Goal: Task Accomplishment & Management: Use online tool/utility

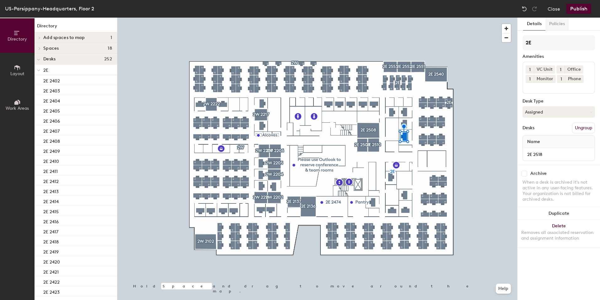
click at [553, 24] on button "Policies" at bounding box center [557, 24] width 23 height 13
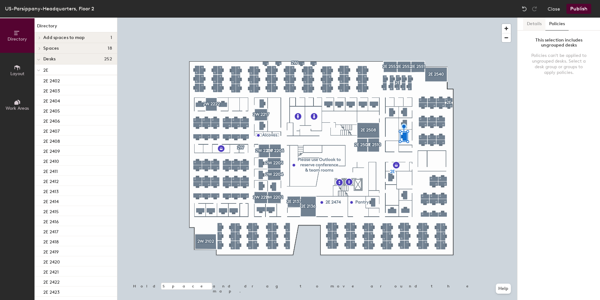
click at [538, 26] on button "Details" at bounding box center [534, 24] width 22 height 13
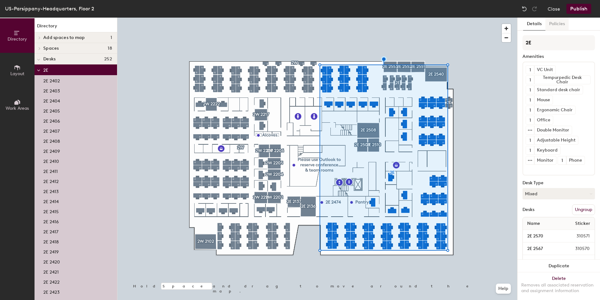
click at [555, 21] on button "Policies" at bounding box center [557, 24] width 23 height 13
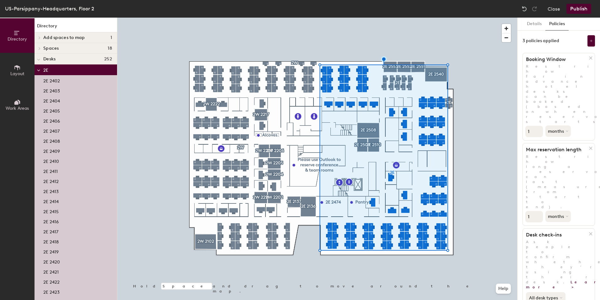
click at [561, 296] on icon at bounding box center [561, 297] width 3 height 3
click at [582, 10] on button "Publish" at bounding box center [579, 9] width 25 height 10
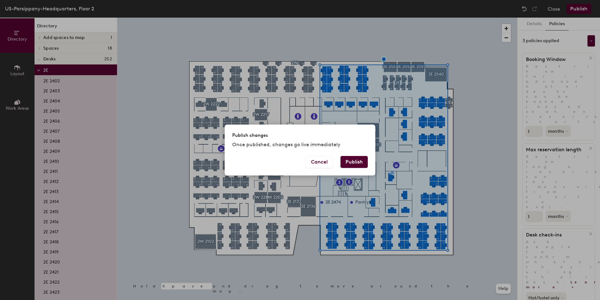
click at [349, 160] on button "Publish" at bounding box center [354, 162] width 27 height 12
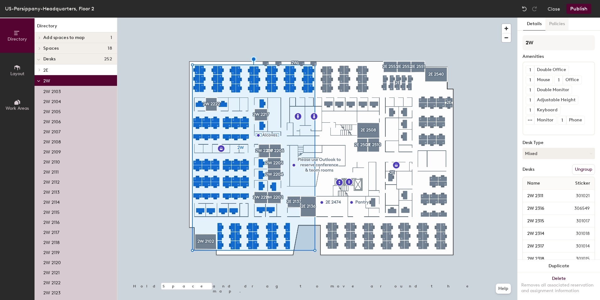
click at [558, 22] on button "Policies" at bounding box center [557, 24] width 23 height 13
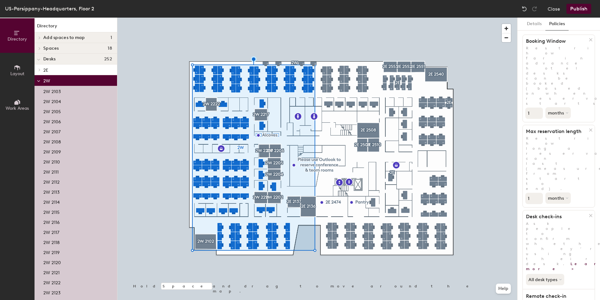
scroll to position [33, 0]
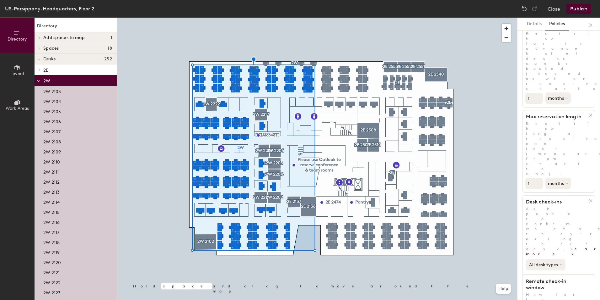
click at [558, 259] on button "All desk types" at bounding box center [546, 264] width 40 height 11
click at [548, 282] on div "Hot/hotel only" at bounding box center [546, 286] width 39 height 8
click at [579, 6] on button "Publish" at bounding box center [579, 9] width 25 height 10
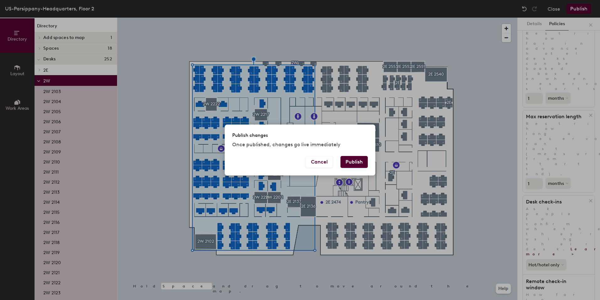
click at [354, 160] on button "Publish" at bounding box center [354, 162] width 27 height 12
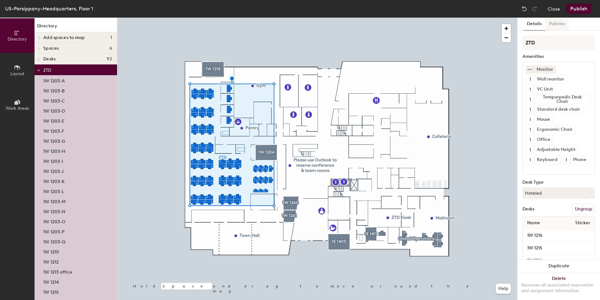
click at [563, 25] on button "Policies" at bounding box center [557, 24] width 23 height 13
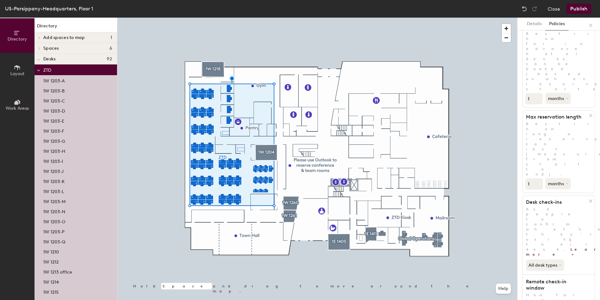
scroll to position [33, 0]
click at [557, 259] on button "All desk types" at bounding box center [546, 264] width 40 height 11
click at [548, 282] on div "Hot/hotel only" at bounding box center [546, 286] width 39 height 8
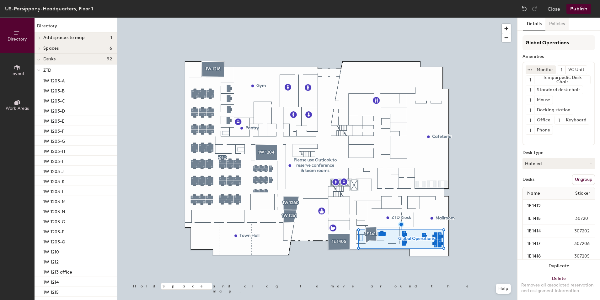
click at [555, 26] on button "Policies" at bounding box center [557, 24] width 23 height 13
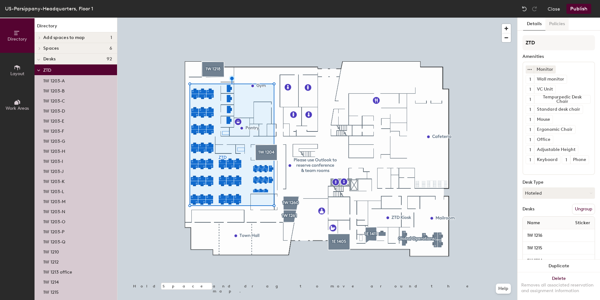
click at [560, 25] on button "Policies" at bounding box center [557, 24] width 23 height 13
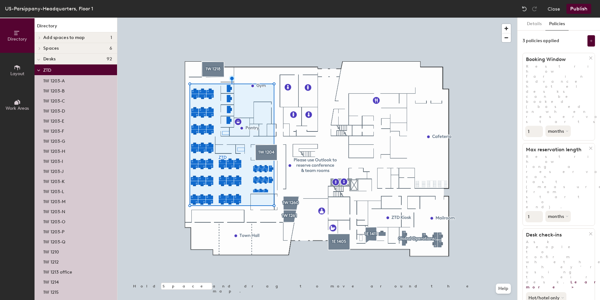
click at [576, 9] on button "Publish" at bounding box center [579, 9] width 25 height 10
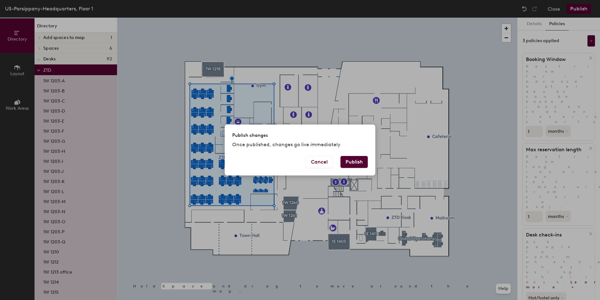
click at [363, 159] on button "Publish" at bounding box center [354, 162] width 27 height 12
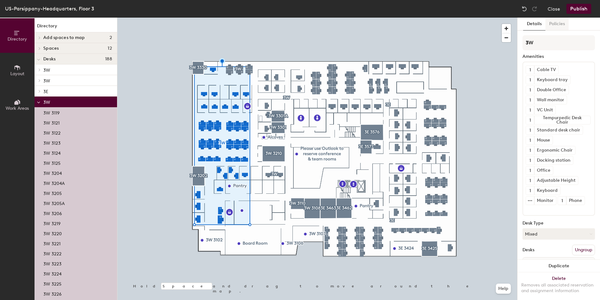
click at [559, 24] on button "Policies" at bounding box center [557, 24] width 23 height 13
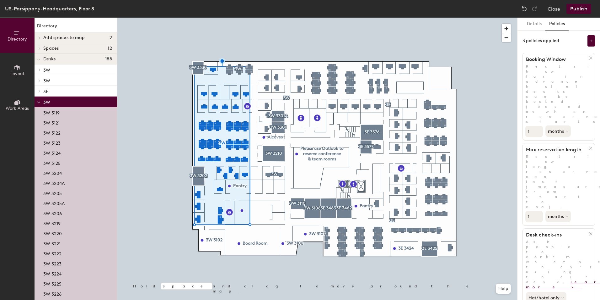
click at [300, 18] on div at bounding box center [317, 18] width 400 height 0
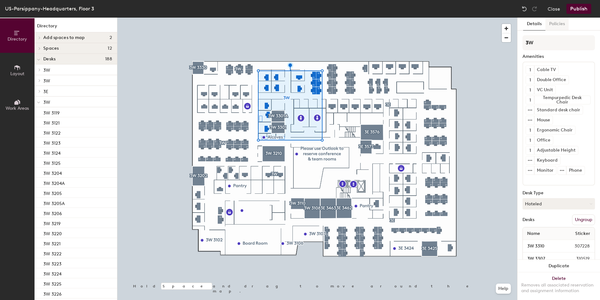
click at [556, 21] on button "Policies" at bounding box center [557, 24] width 23 height 13
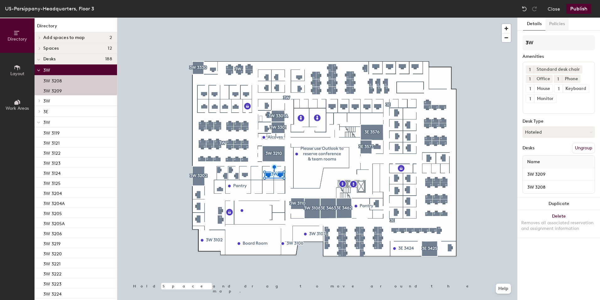
click at [559, 24] on button "Policies" at bounding box center [557, 24] width 23 height 13
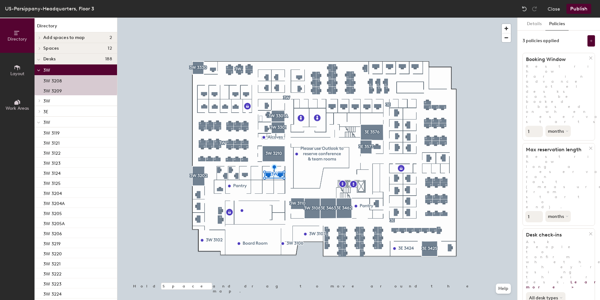
click at [548, 292] on button "All desk types" at bounding box center [546, 297] width 40 height 11
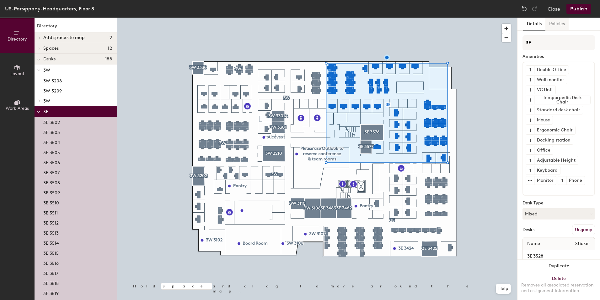
click at [553, 25] on button "Policies" at bounding box center [557, 24] width 23 height 13
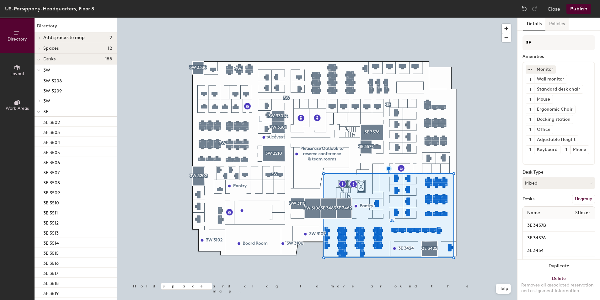
click at [562, 26] on button "Policies" at bounding box center [557, 24] width 23 height 13
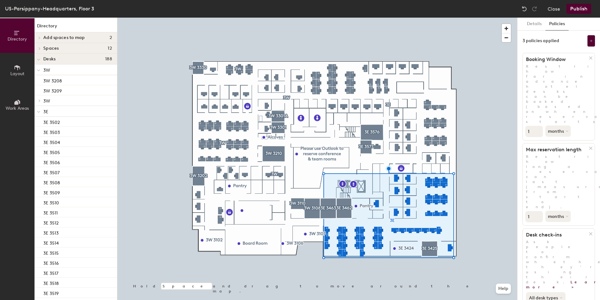
click at [554, 292] on button "All desk types" at bounding box center [546, 297] width 40 height 11
click at [577, 7] on button "Publish" at bounding box center [579, 9] width 25 height 10
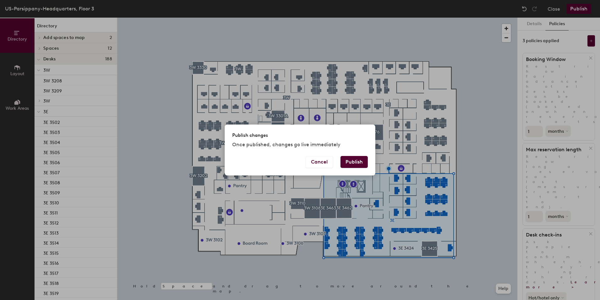
click at [358, 164] on button "Publish" at bounding box center [354, 162] width 27 height 12
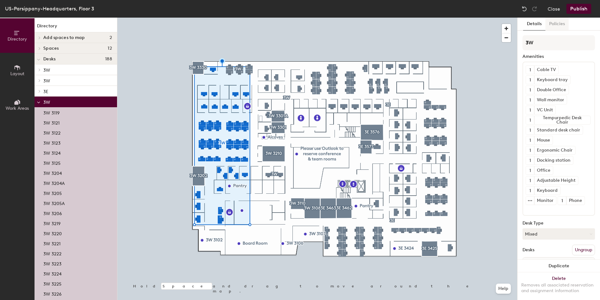
click at [559, 23] on button "Policies" at bounding box center [557, 24] width 23 height 13
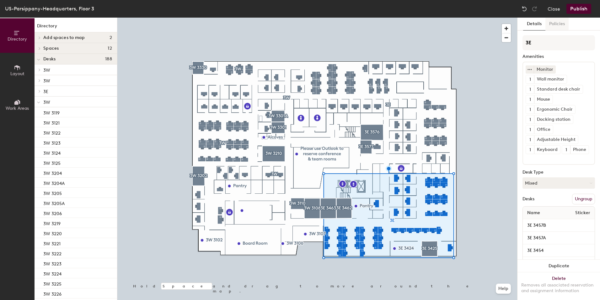
click at [555, 24] on button "Policies" at bounding box center [557, 24] width 23 height 13
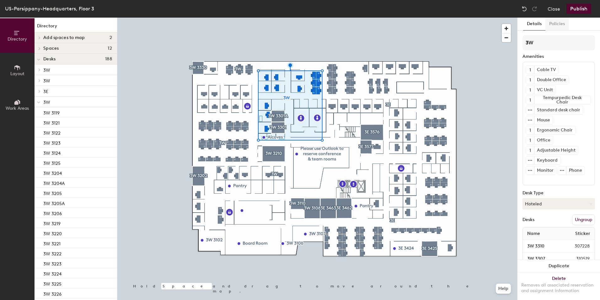
click at [561, 23] on button "Policies" at bounding box center [557, 24] width 23 height 13
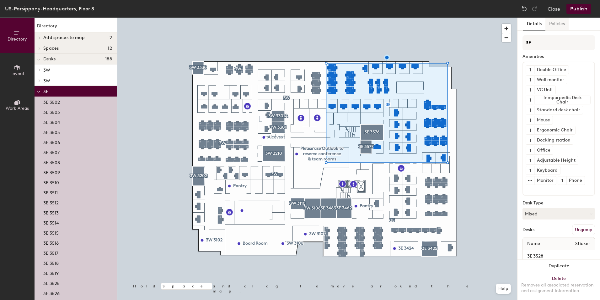
click at [557, 24] on button "Policies" at bounding box center [557, 24] width 23 height 13
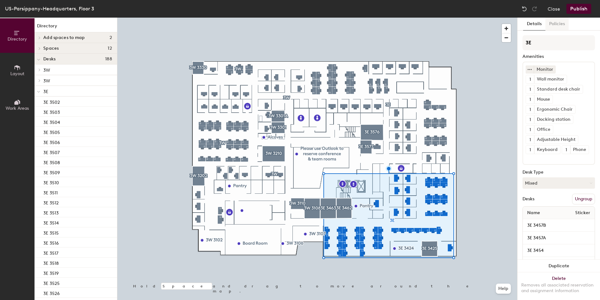
click at [558, 19] on button "Policies" at bounding box center [557, 24] width 23 height 13
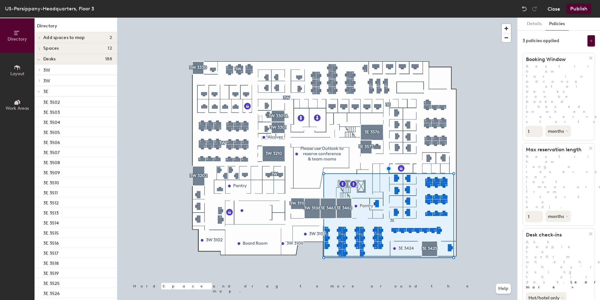
click at [551, 5] on button "Close" at bounding box center [554, 9] width 13 height 10
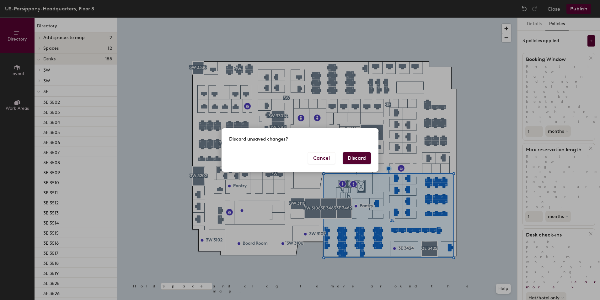
click at [350, 159] on button "Discard" at bounding box center [357, 158] width 28 height 12
